Goal: Task Accomplishment & Management: Use online tool/utility

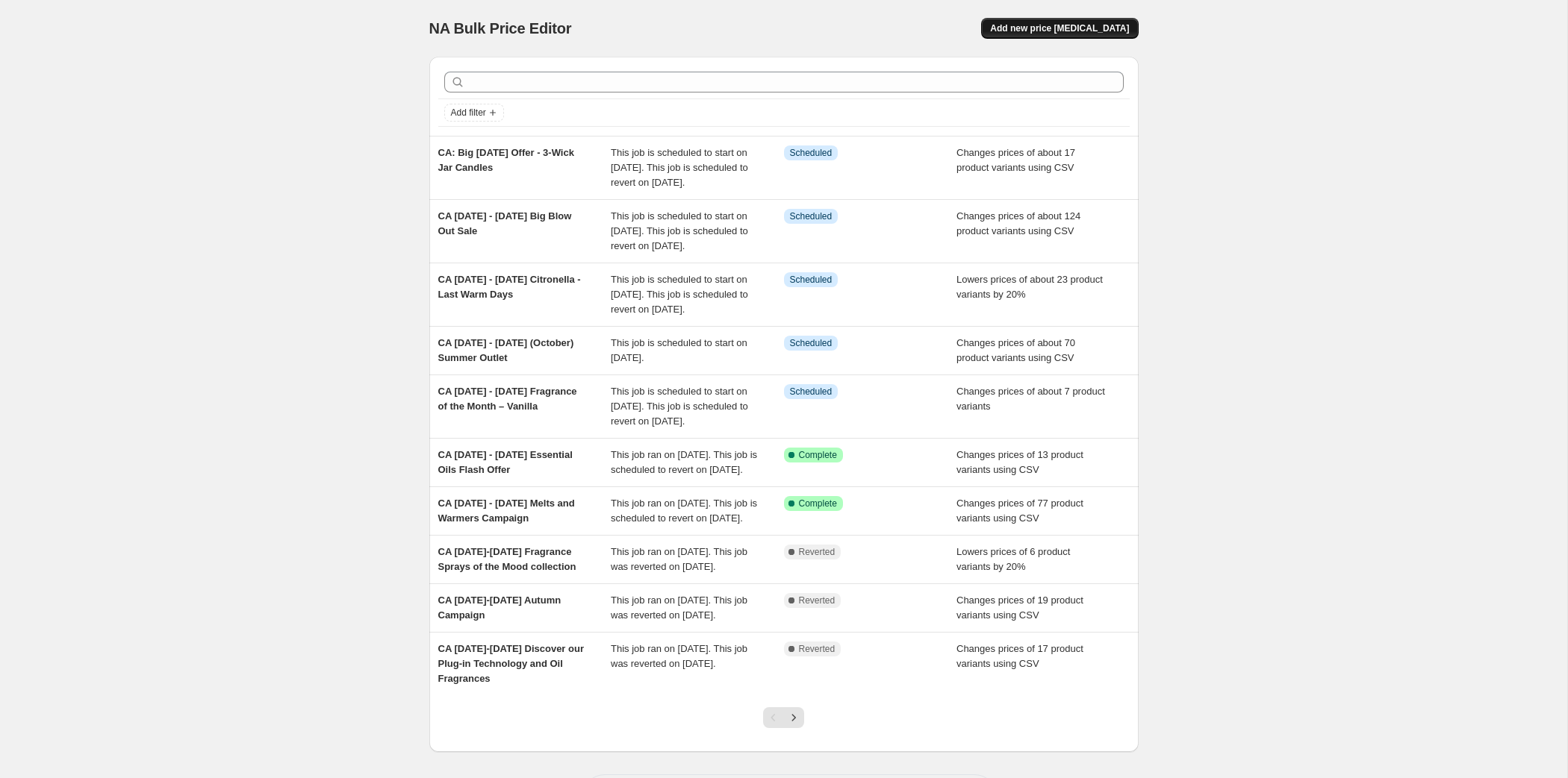
click at [1138, 38] on button "Add new price [MEDICAL_DATA]" at bounding box center [1060, 28] width 157 height 20
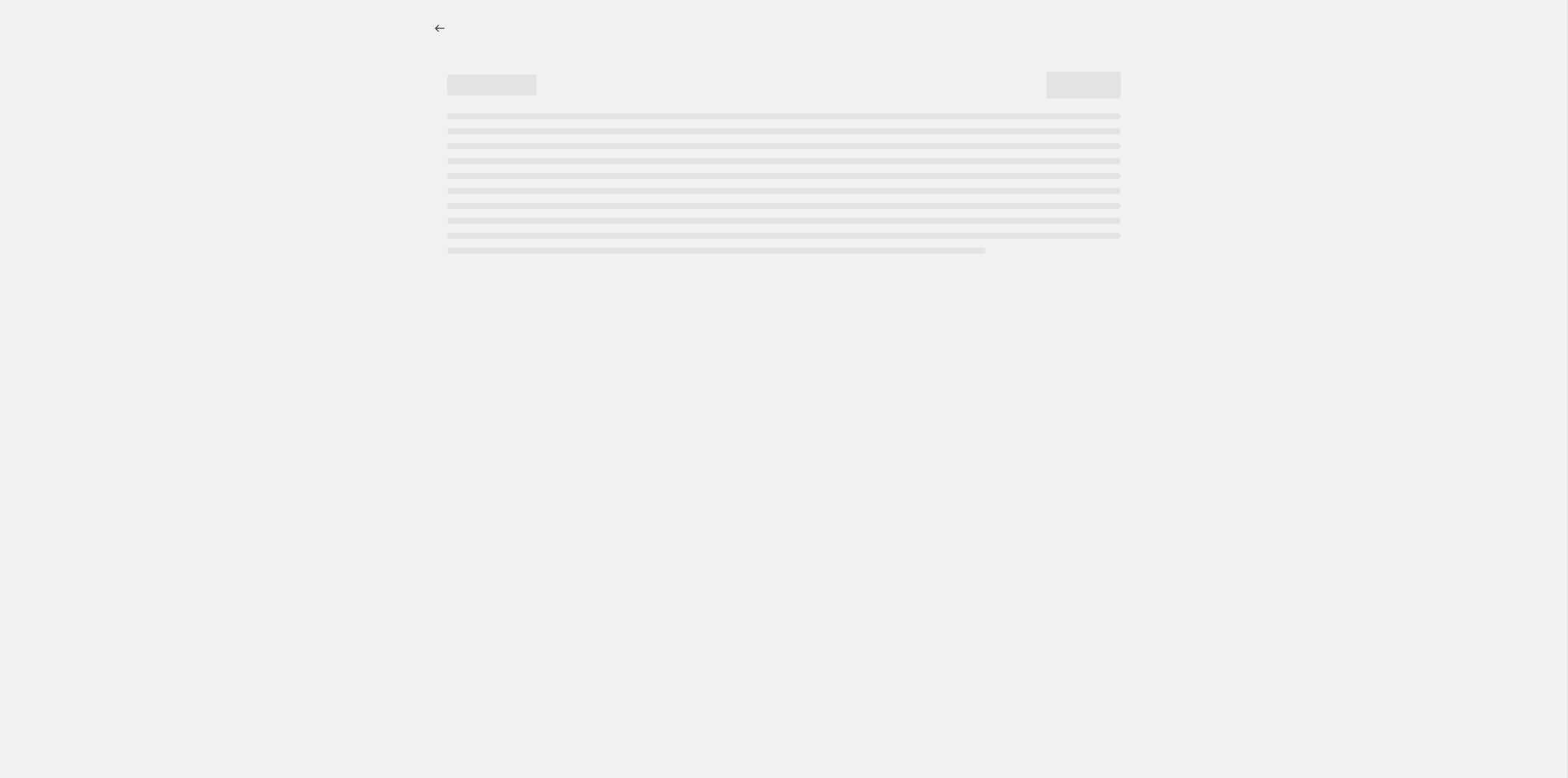
select select "percentage"
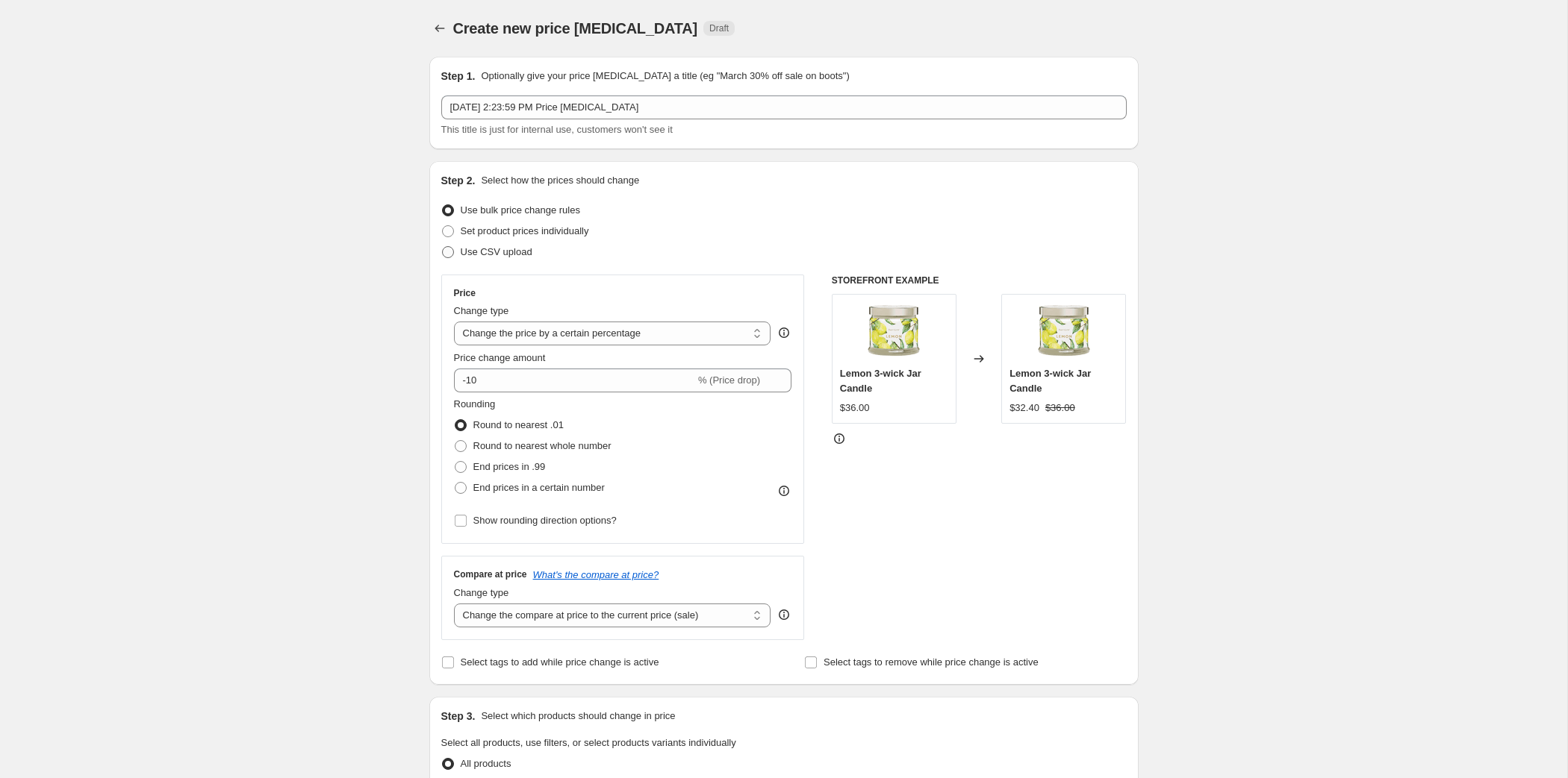
click at [442, 258] on span at bounding box center [448, 252] width 12 height 12
click at [442, 247] on input "Use CSV upload" at bounding box center [442, 246] width 1 height 1
radio input "true"
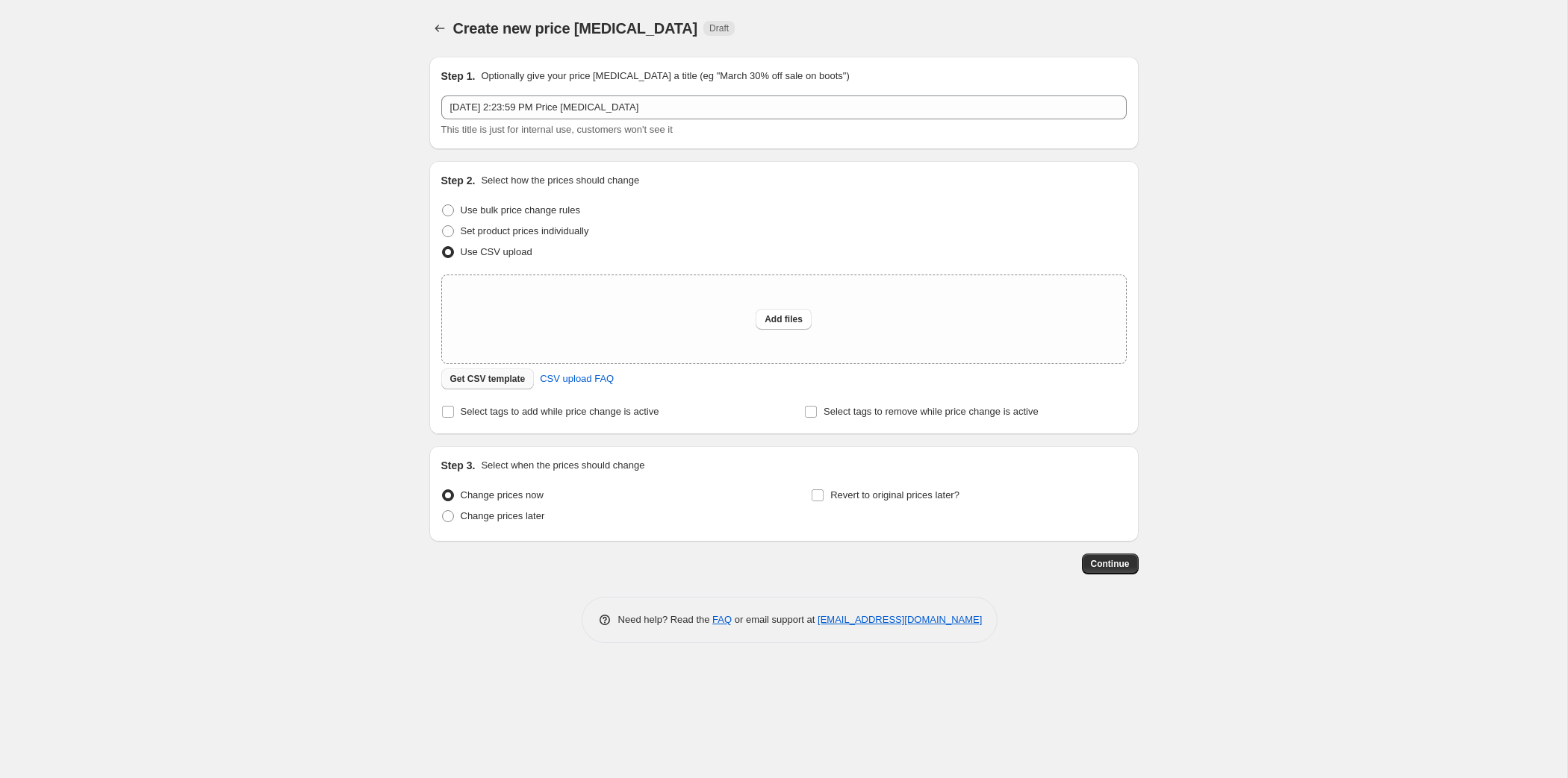
click at [450, 385] on span "Get CSV template" at bounding box center [488, 379] width 75 height 12
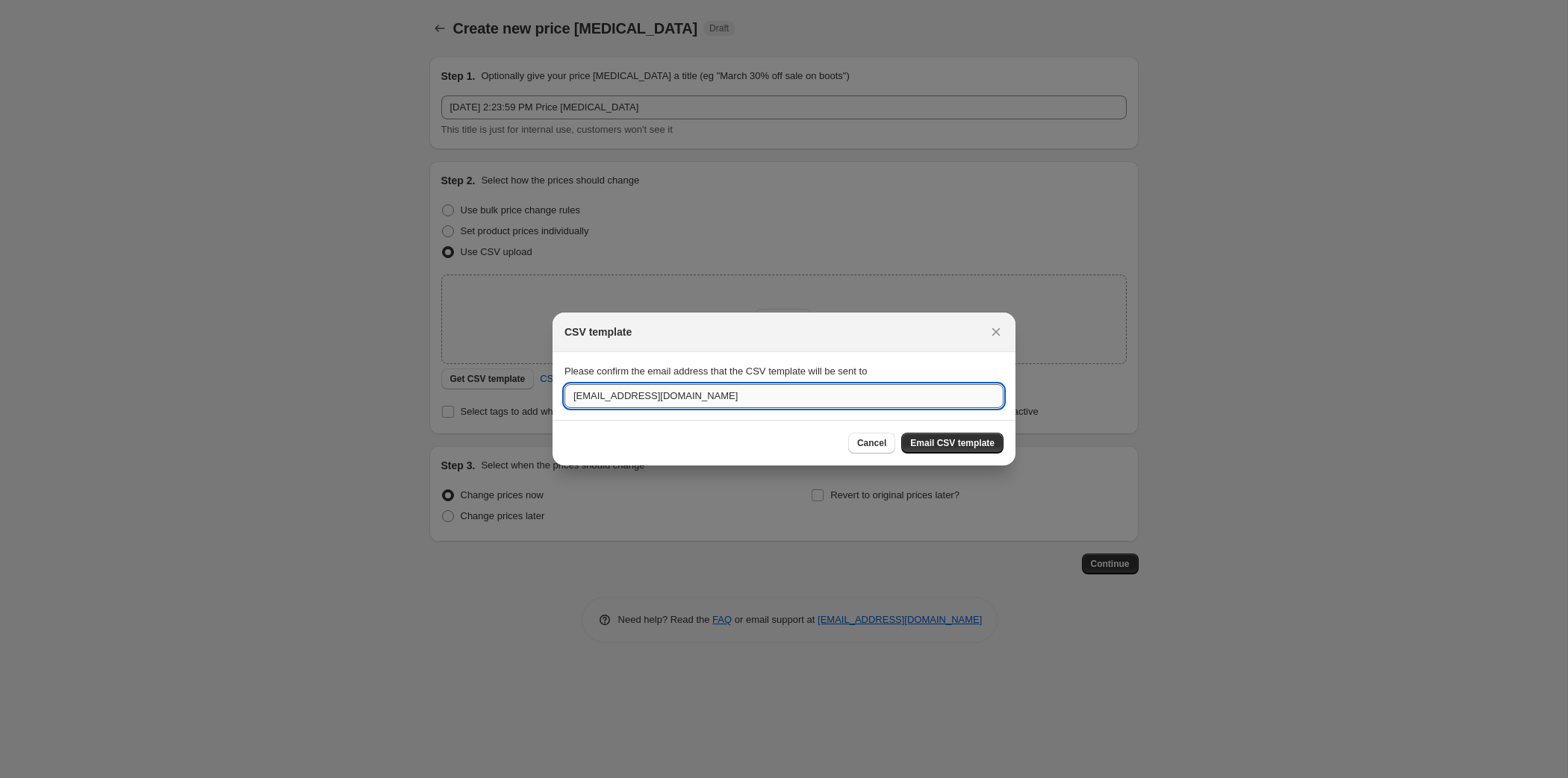
drag, startPoint x: 578, startPoint y: 395, endPoint x: 455, endPoint y: 401, distance: 123.1
click at [565, 401] on input "tcassioppi@partylite.com" at bounding box center [784, 396] width 439 height 24
type input "jgrew@partylite.com"
click at [974, 450] on button "Email CSV template" at bounding box center [953, 443] width 103 height 20
